Goal: Information Seeking & Learning: Learn about a topic

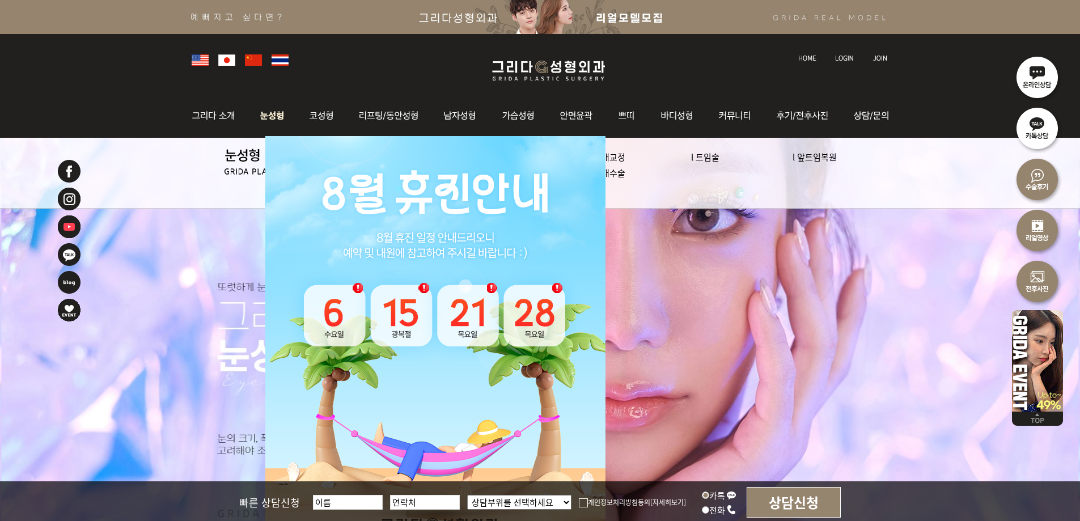
click at [282, 111] on img at bounding box center [272, 116] width 50 height 44
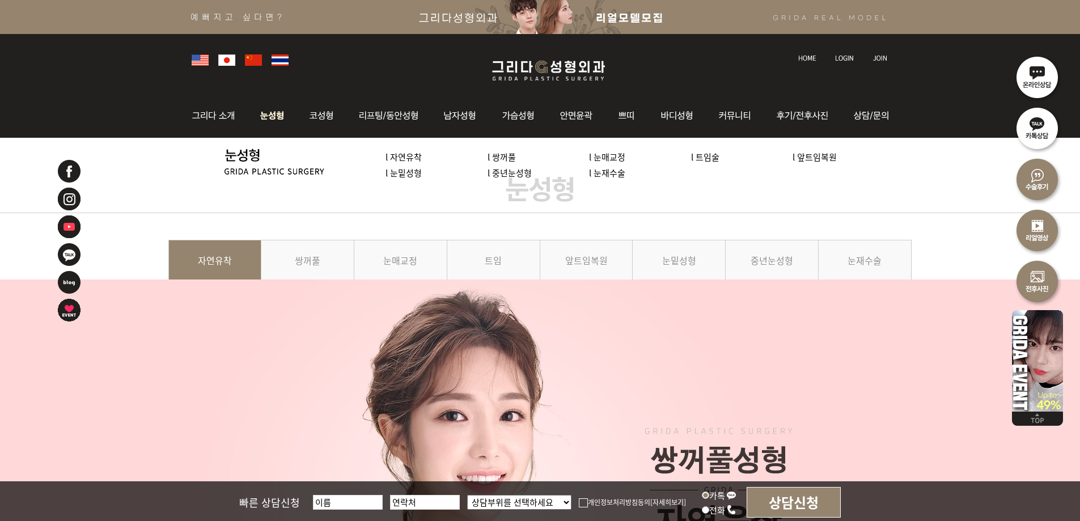
click at [406, 171] on link "l 눈밑성형" at bounding box center [403, 173] width 36 height 12
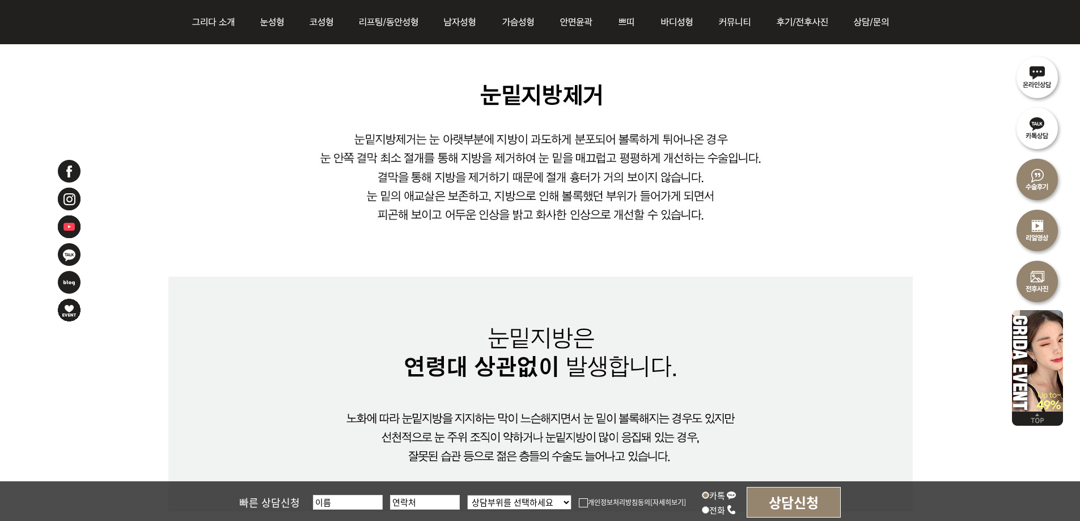
scroll to position [680, 0]
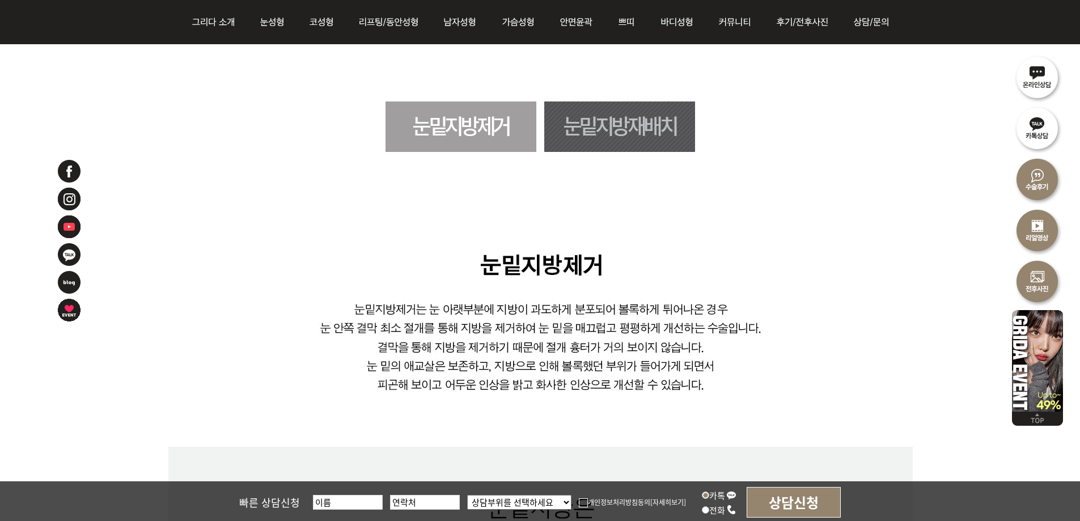
click at [641, 126] on link "눈밑지방재배치" at bounding box center [619, 126] width 151 height 50
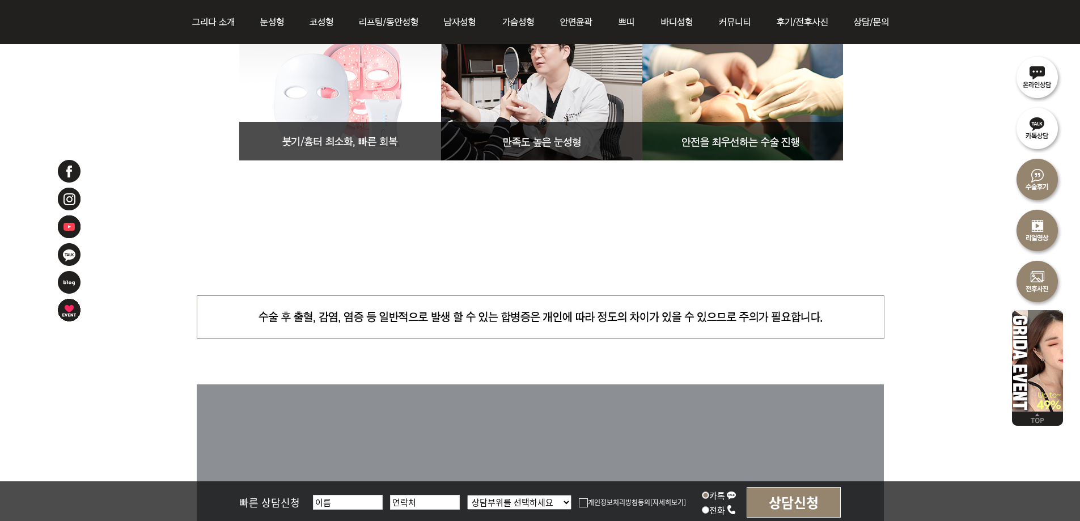
scroll to position [5145, 0]
